Goal: Go to known website: Go to known website

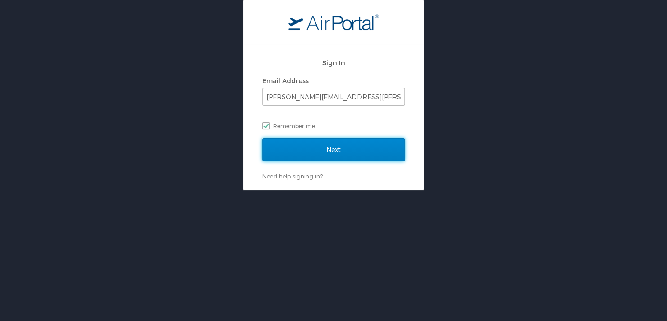
click at [301, 155] on input "Next" at bounding box center [333, 150] width 142 height 22
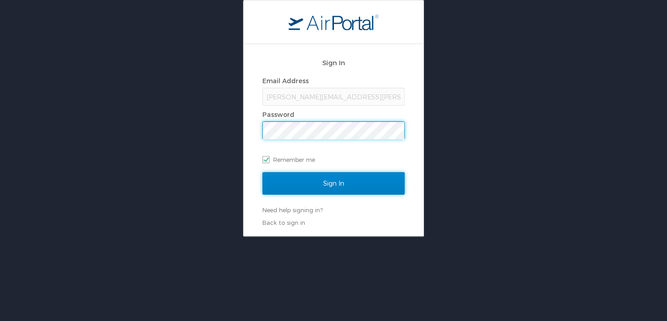
click at [317, 184] on input "Sign In" at bounding box center [333, 183] width 142 height 22
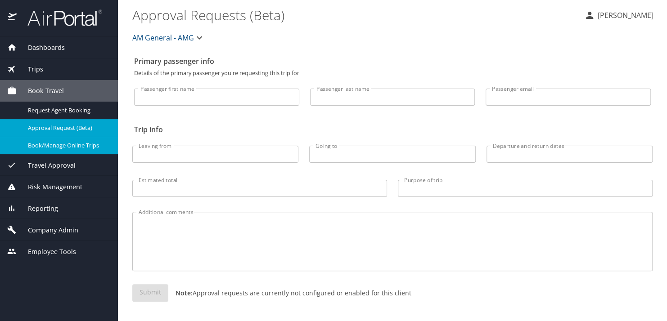
click at [47, 145] on span "Book/Manage Online Trips" at bounding box center [67, 145] width 79 height 9
